Goal: Transaction & Acquisition: Purchase product/service

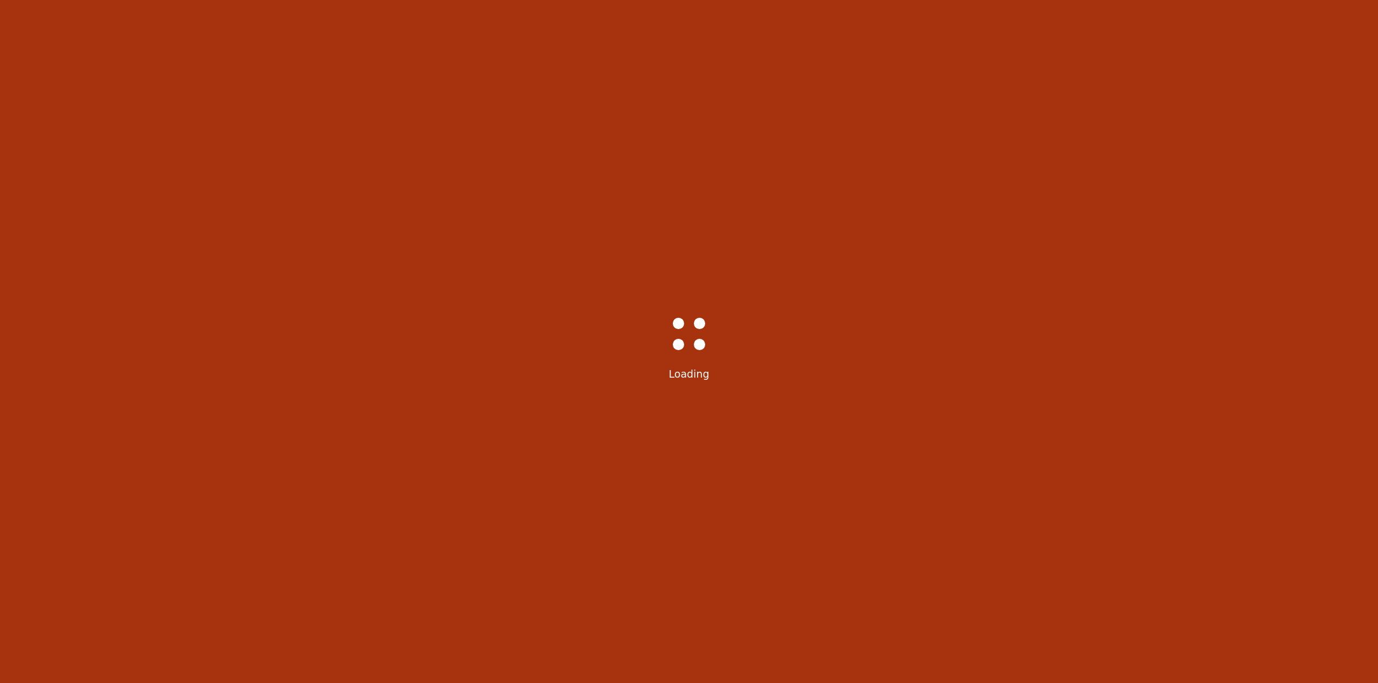
click at [1377, 151] on html "*{ pointer-events: fill; } [PERSON_NAME], 2025 [PERSON_NAME] Gold Your Tickets …" at bounding box center [689, 341] width 1378 height 683
click at [1377, 151] on div "Bass-Hall_Loader-Med-Gray Loading" at bounding box center [689, 341] width 1378 height 683
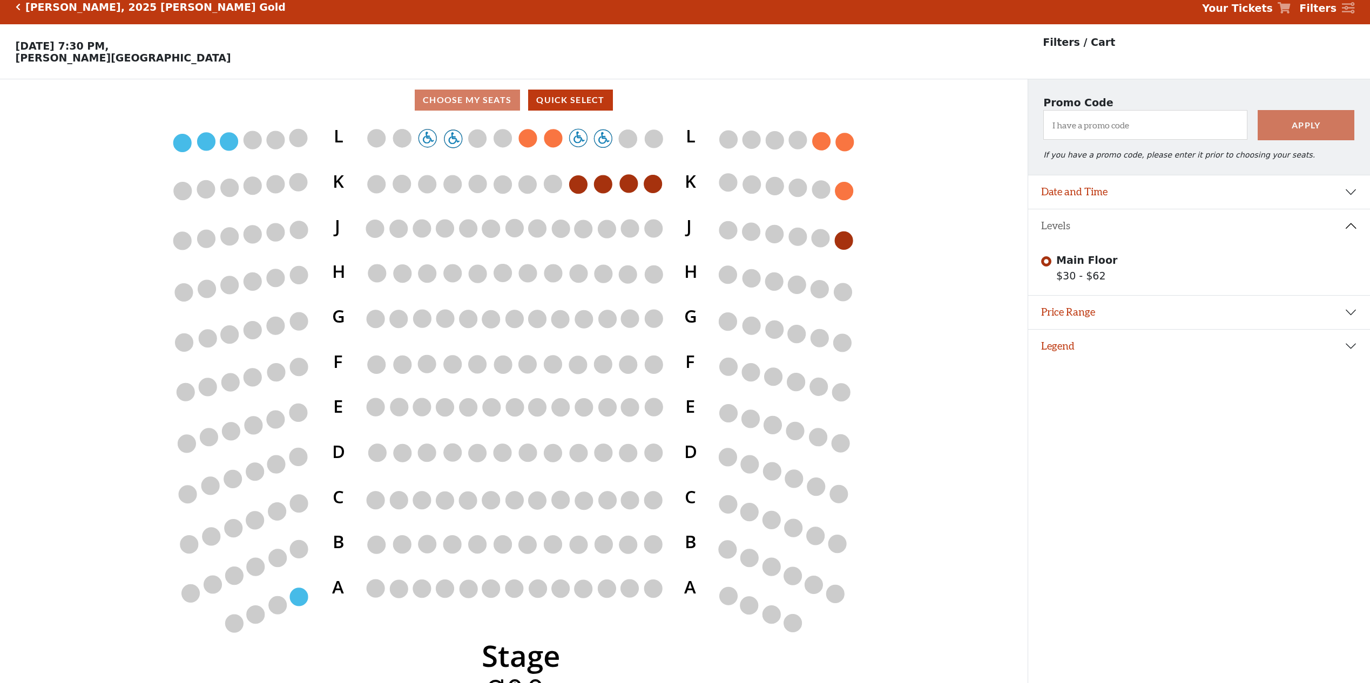
scroll to position [26, 0]
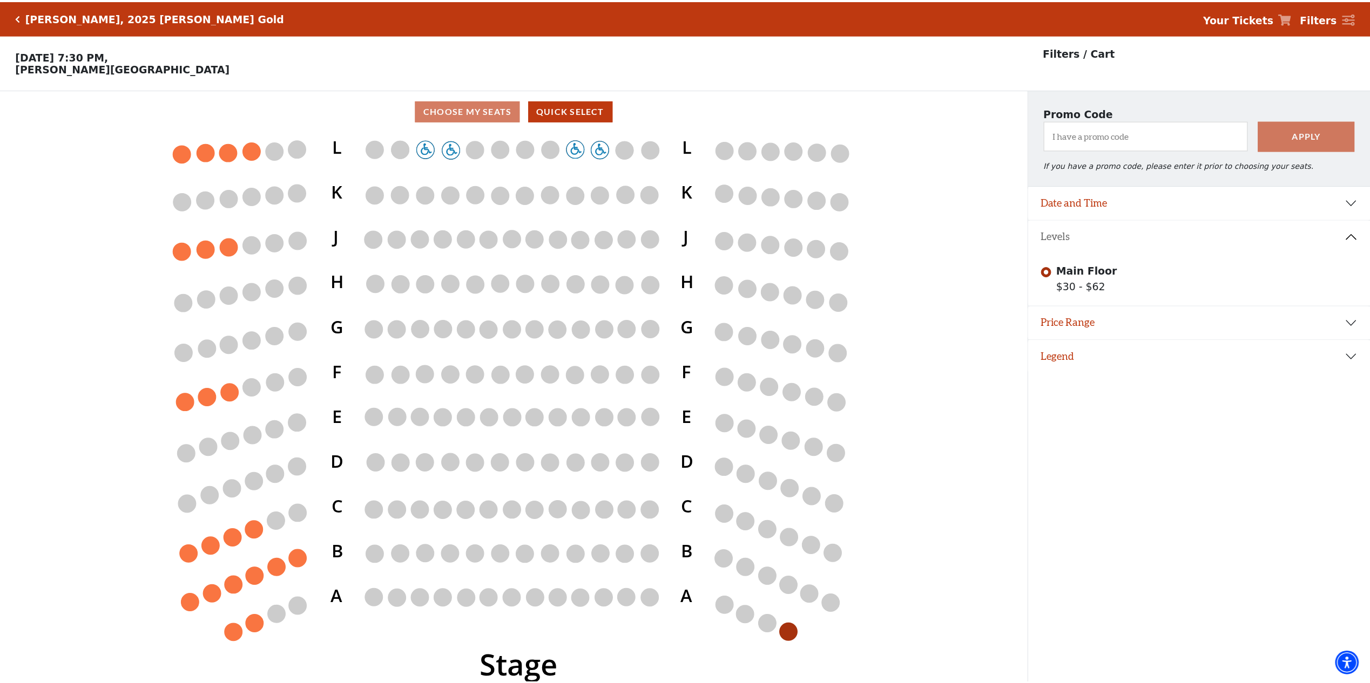
scroll to position [26, 0]
